Goal: Register for event/course

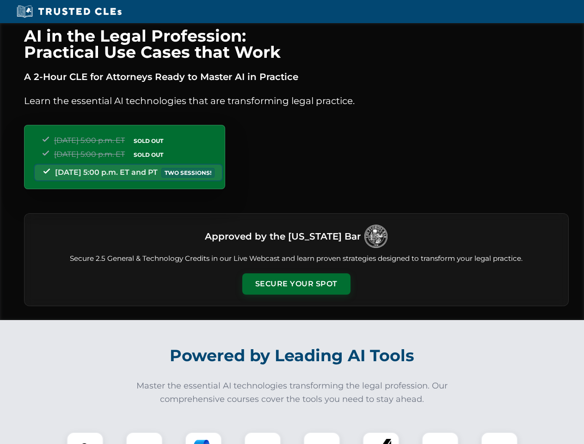
click at [296, 284] on button "Secure Your Spot" at bounding box center [296, 283] width 108 height 21
click at [85, 438] on img at bounding box center [85, 450] width 27 height 27
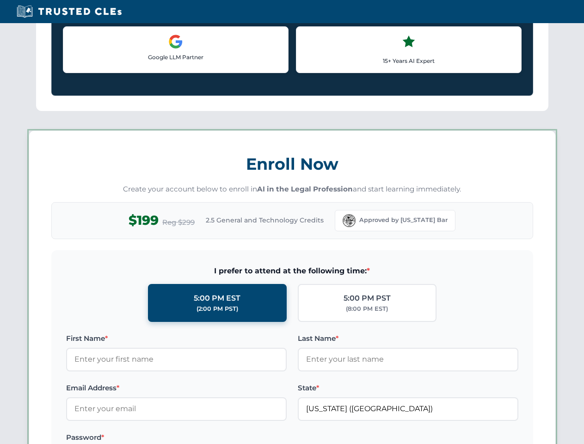
click at [203, 438] on label "Password *" at bounding box center [176, 437] width 220 height 11
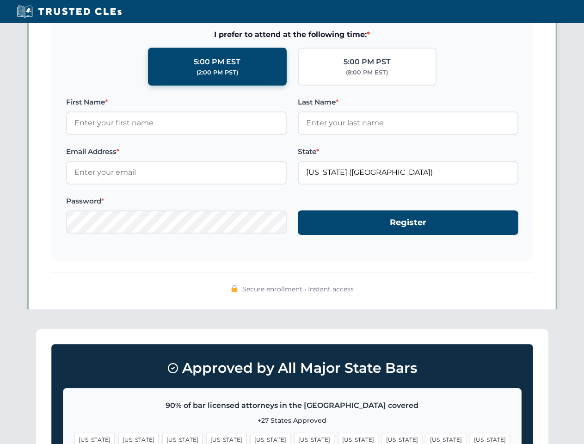
click at [426, 438] on span "[US_STATE]" at bounding box center [446, 439] width 40 height 13
